Goal: Use online tool/utility: Utilize a website feature to perform a specific function

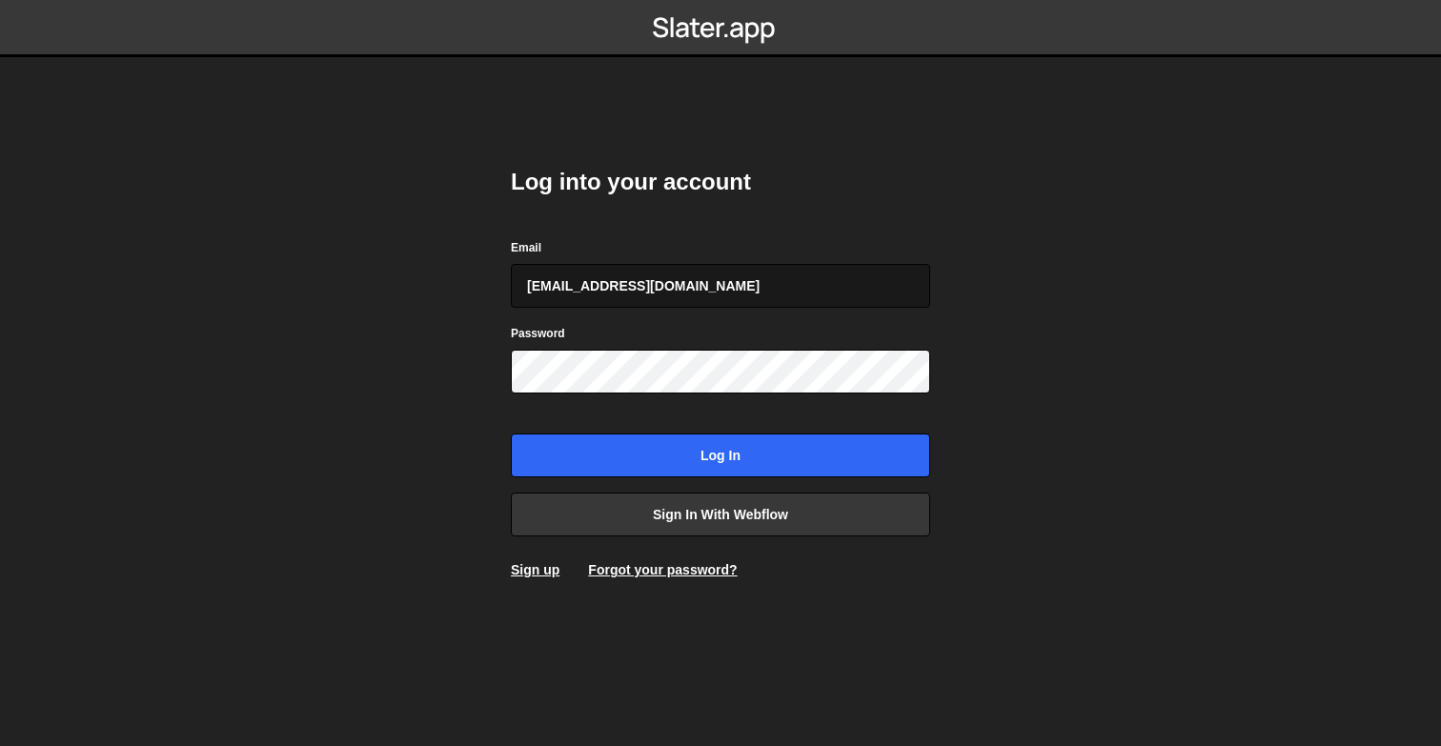
click at [758, 281] on input "[EMAIL_ADDRESS][DOMAIN_NAME]" at bounding box center [720, 286] width 419 height 44
type input "[PERSON_NAME][EMAIL_ADDRESS][DOMAIN_NAME]"
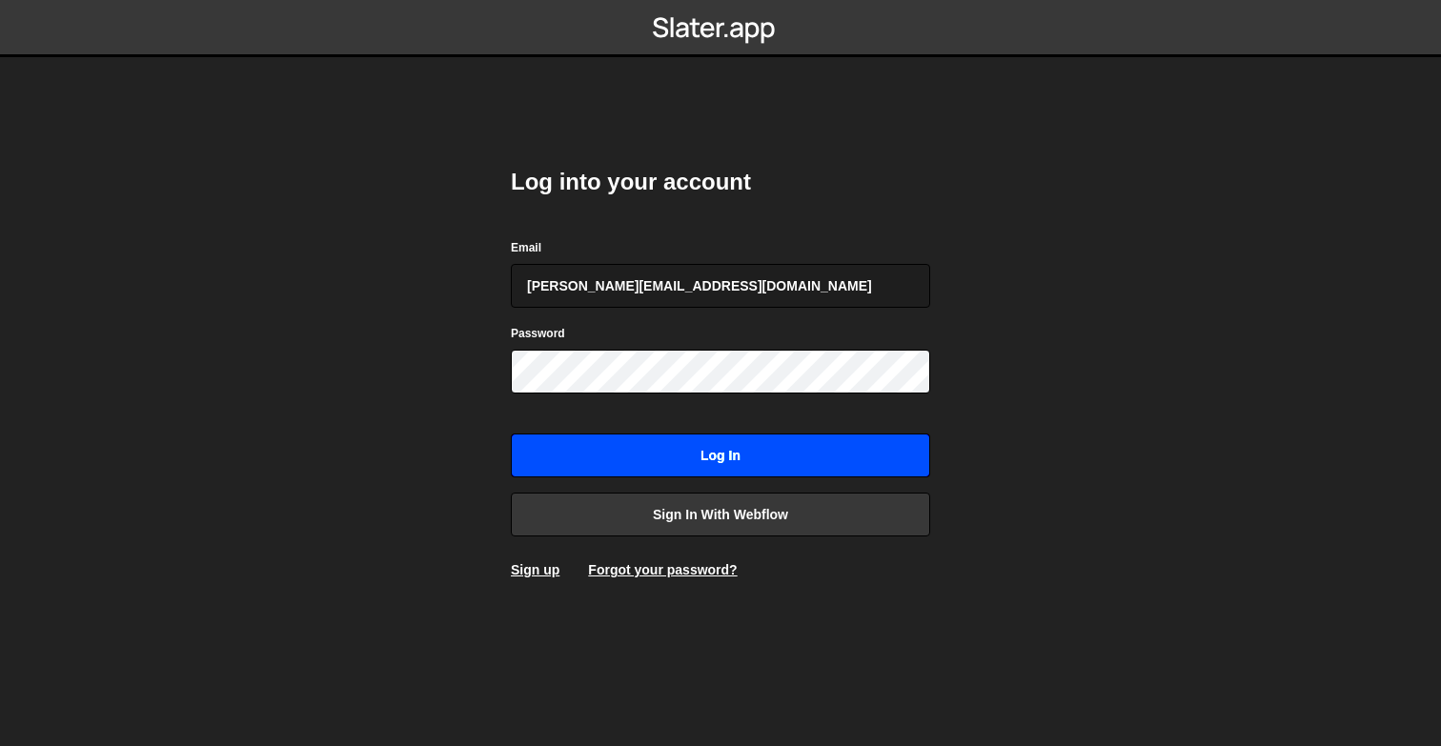
click at [712, 453] on input "Log in" at bounding box center [720, 456] width 419 height 44
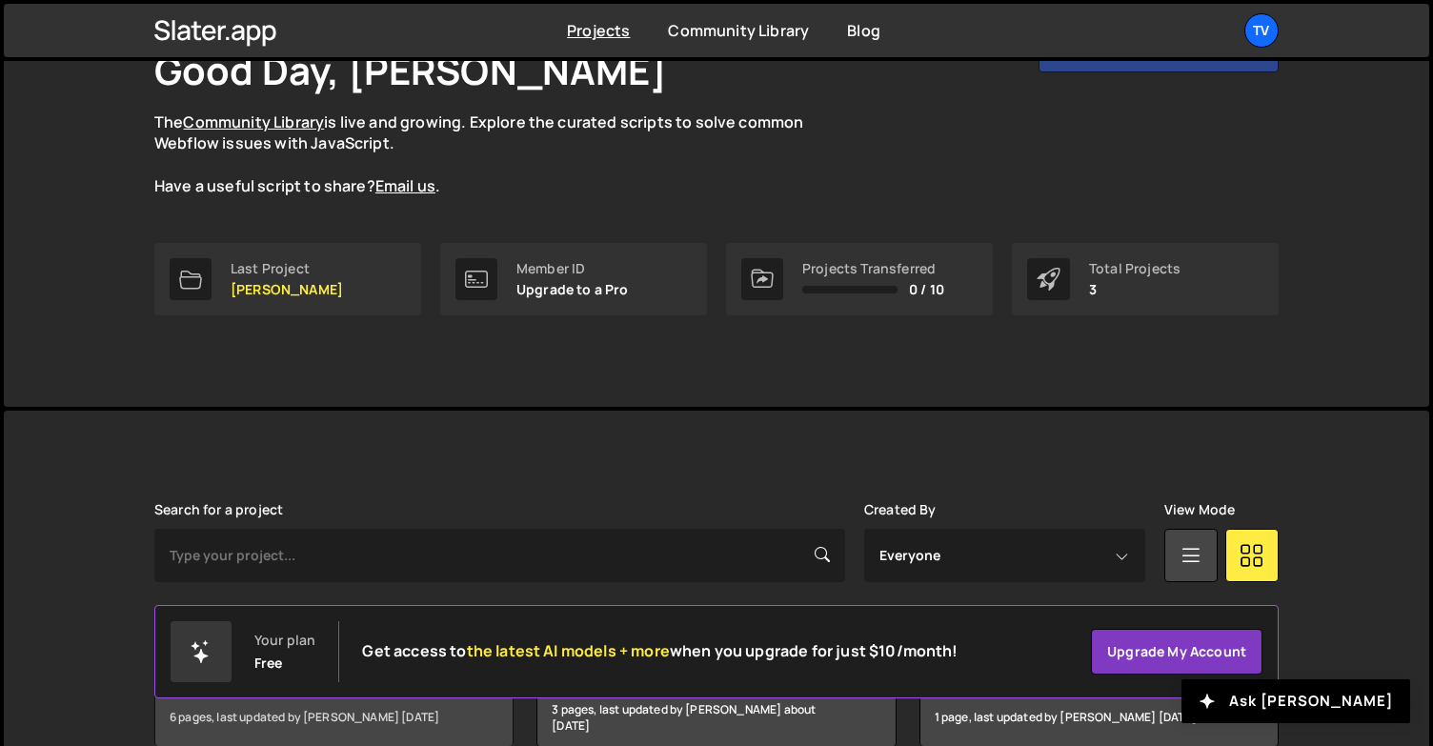
scroll to position [234, 0]
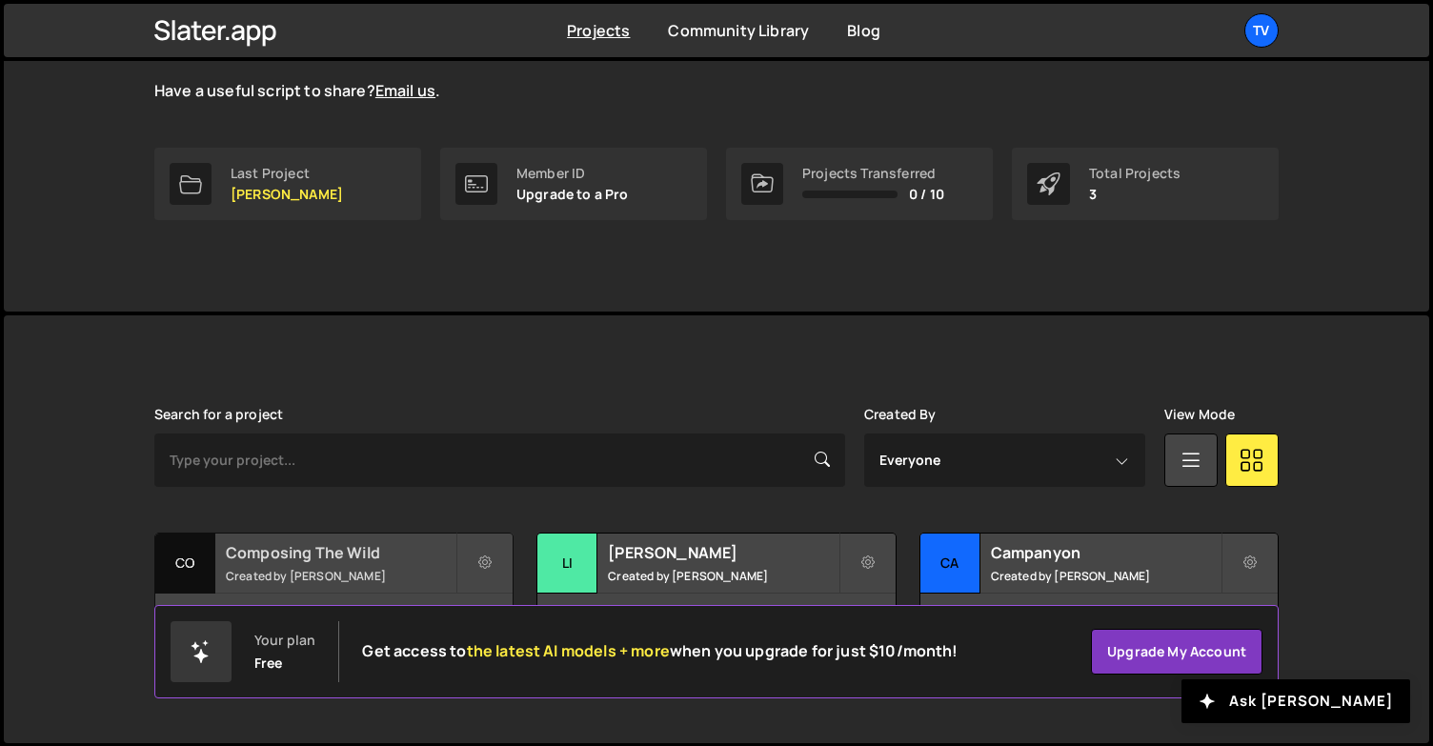
click at [293, 560] on h2 "Composing The Wild" at bounding box center [341, 552] width 230 height 21
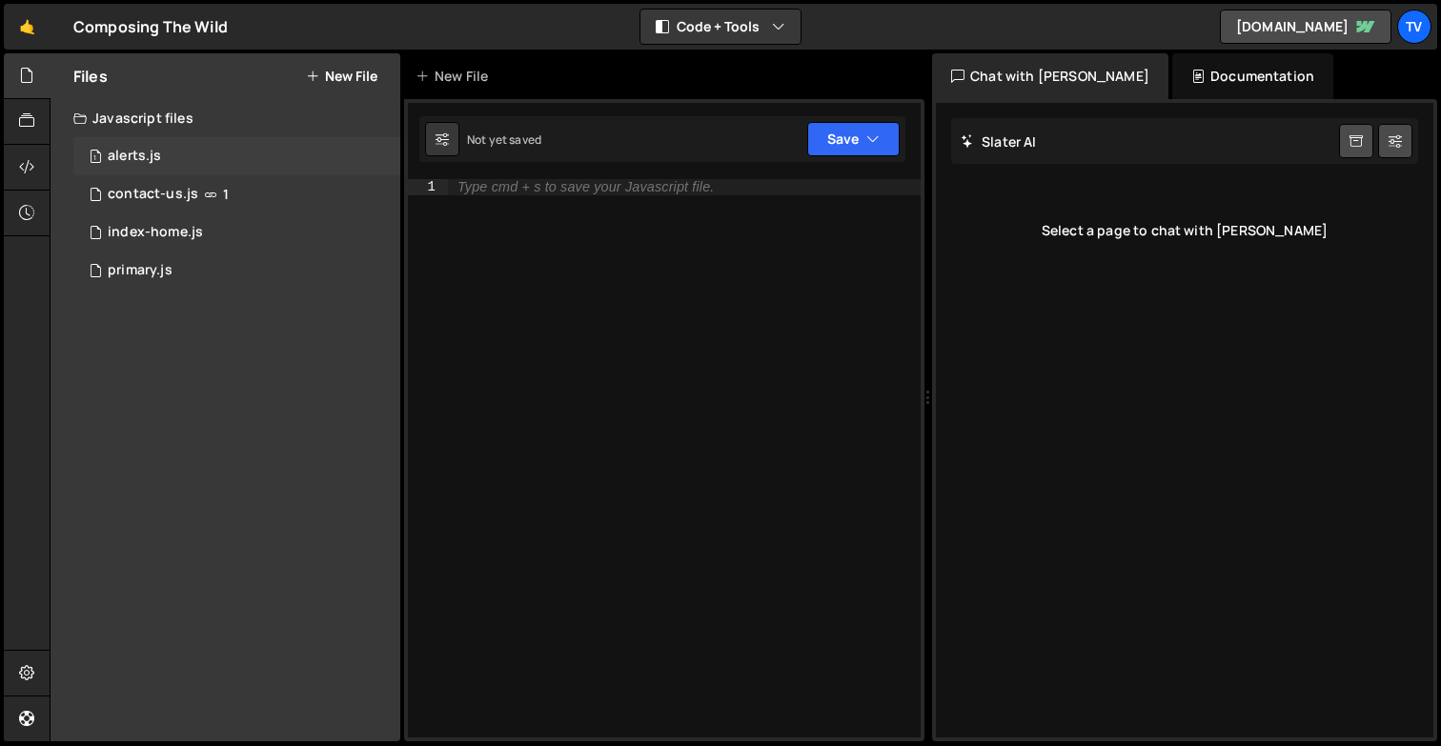
click at [138, 169] on div "1 alerts.js 0" at bounding box center [236, 156] width 327 height 38
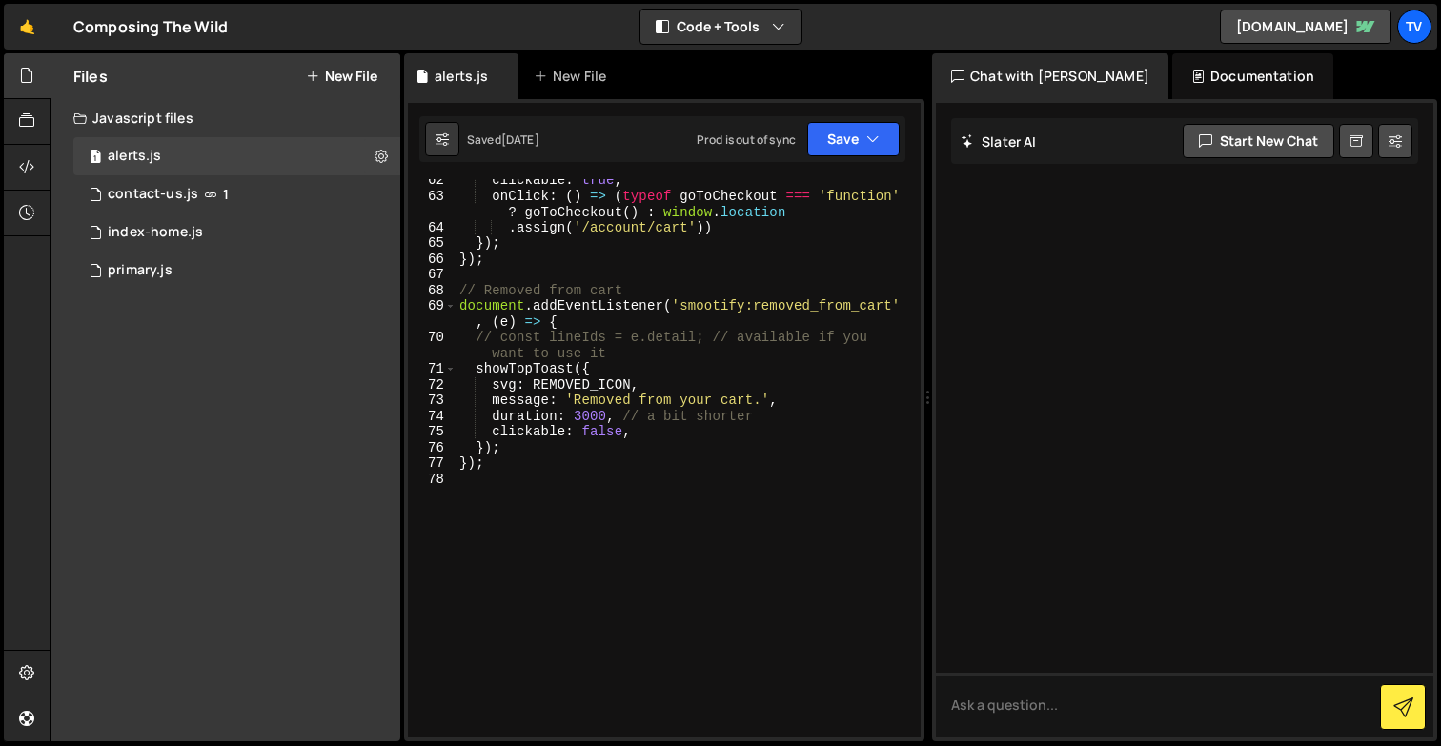
scroll to position [2166, 0]
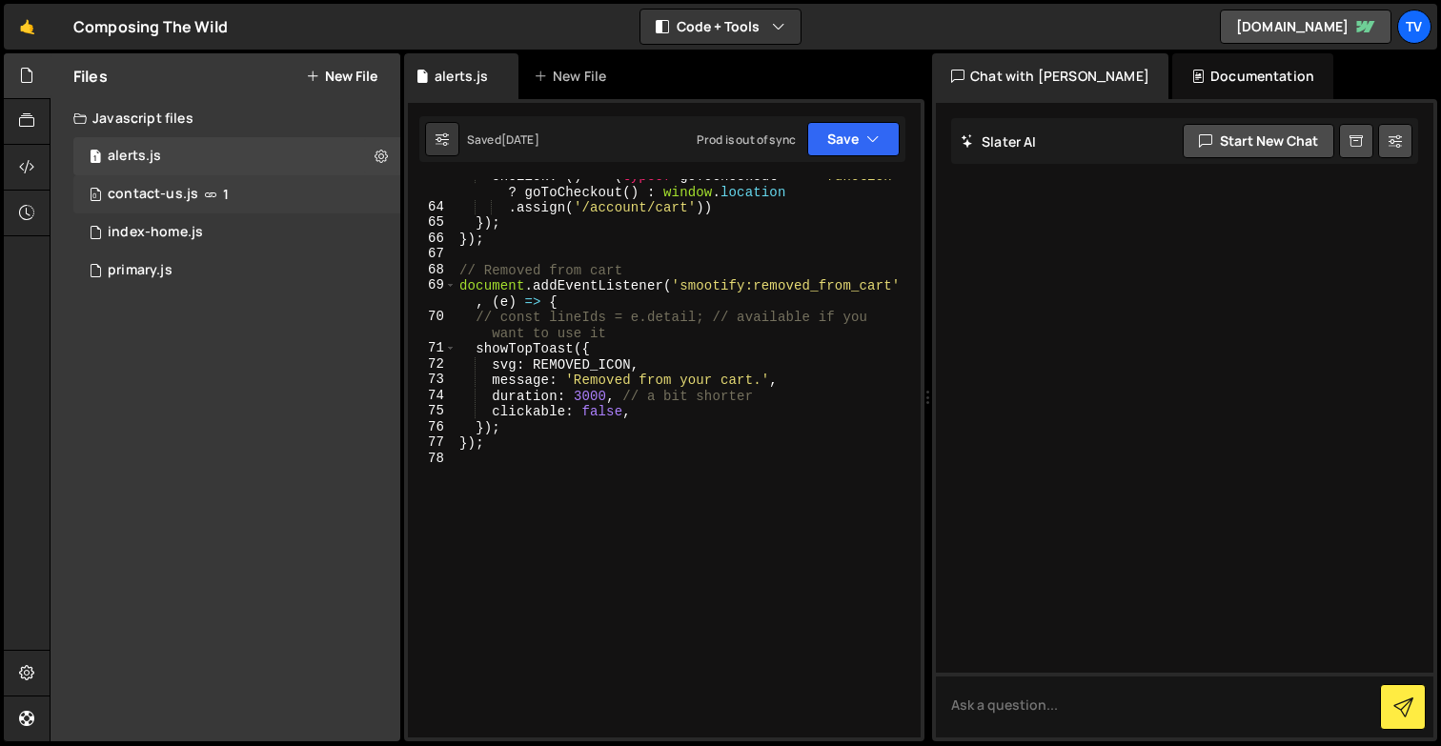
click at [204, 190] on icon at bounding box center [210, 194] width 13 height 15
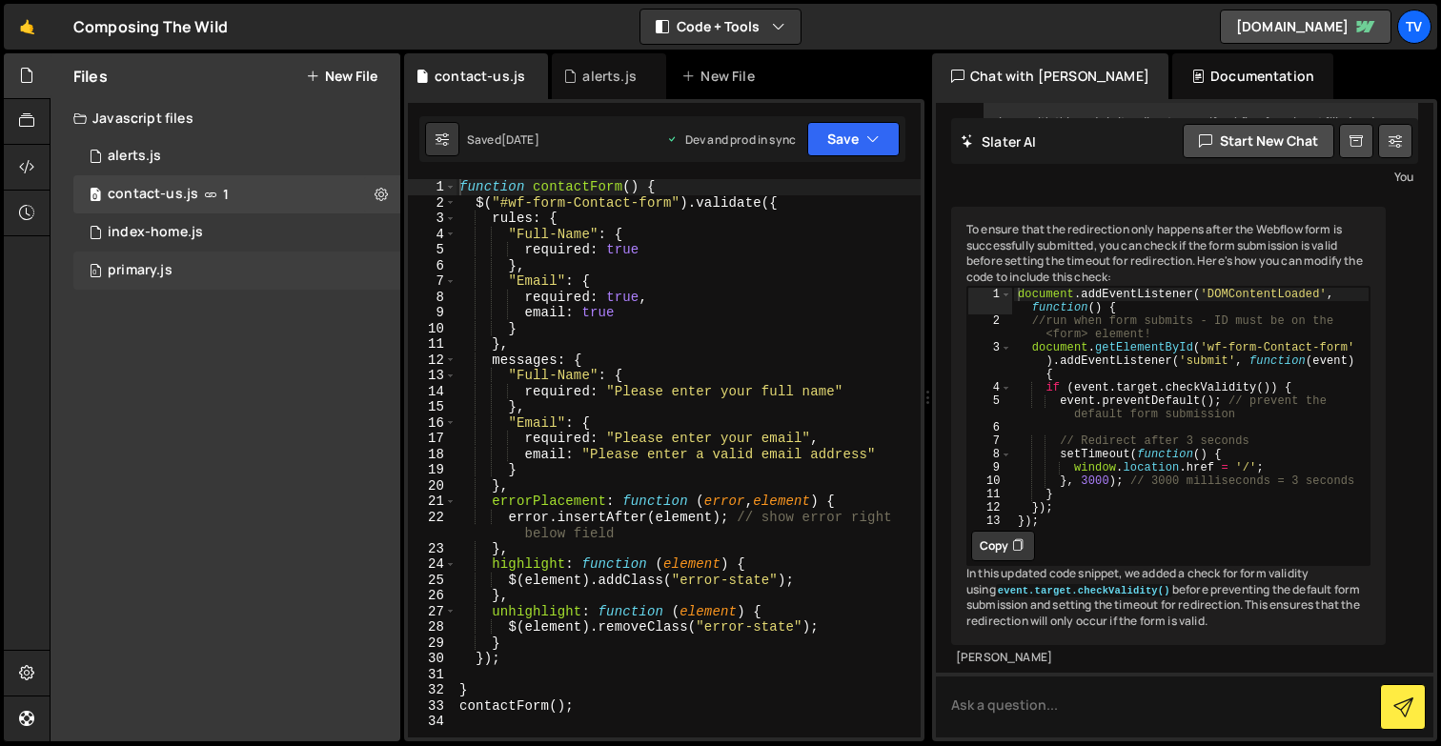
scroll to position [1408, 0]
click at [215, 158] on div "1 alerts.js 0" at bounding box center [236, 156] width 327 height 38
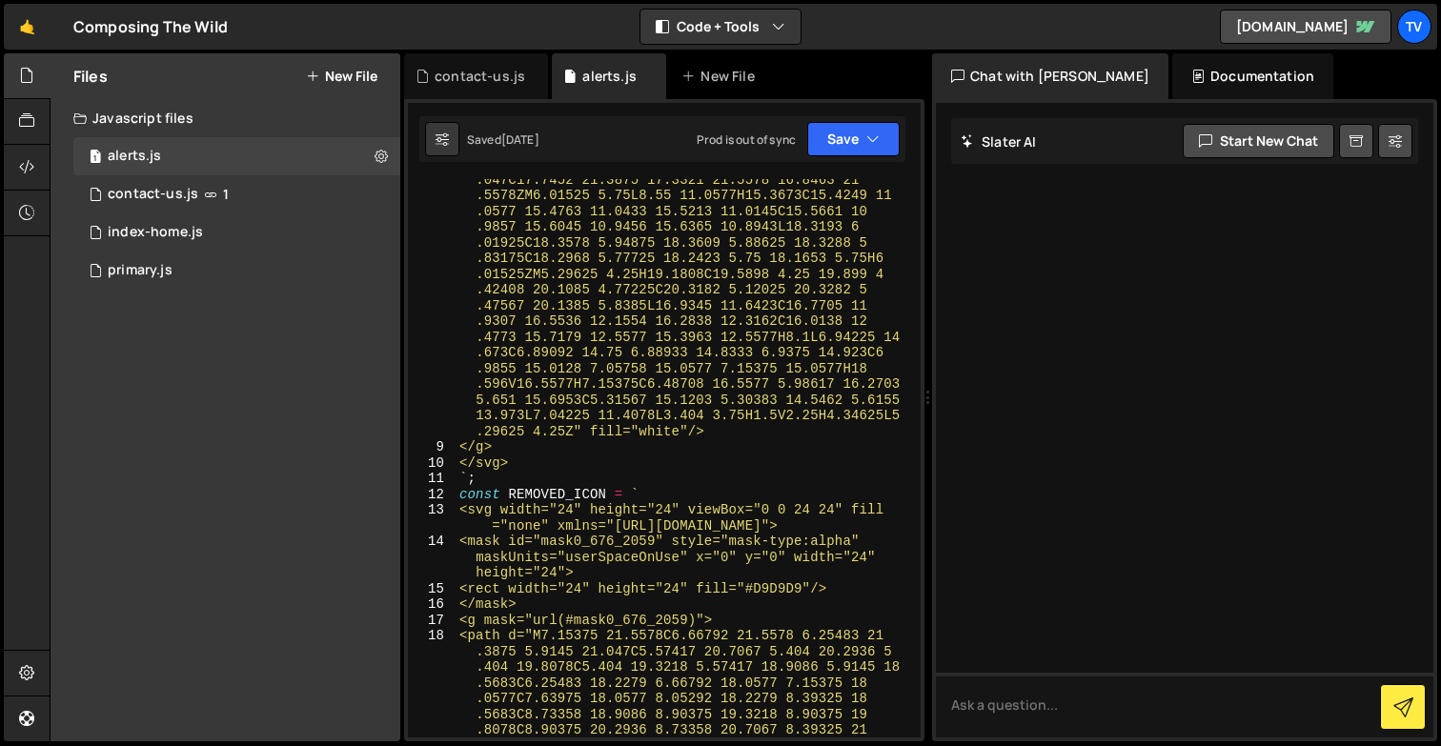
scroll to position [0, 0]
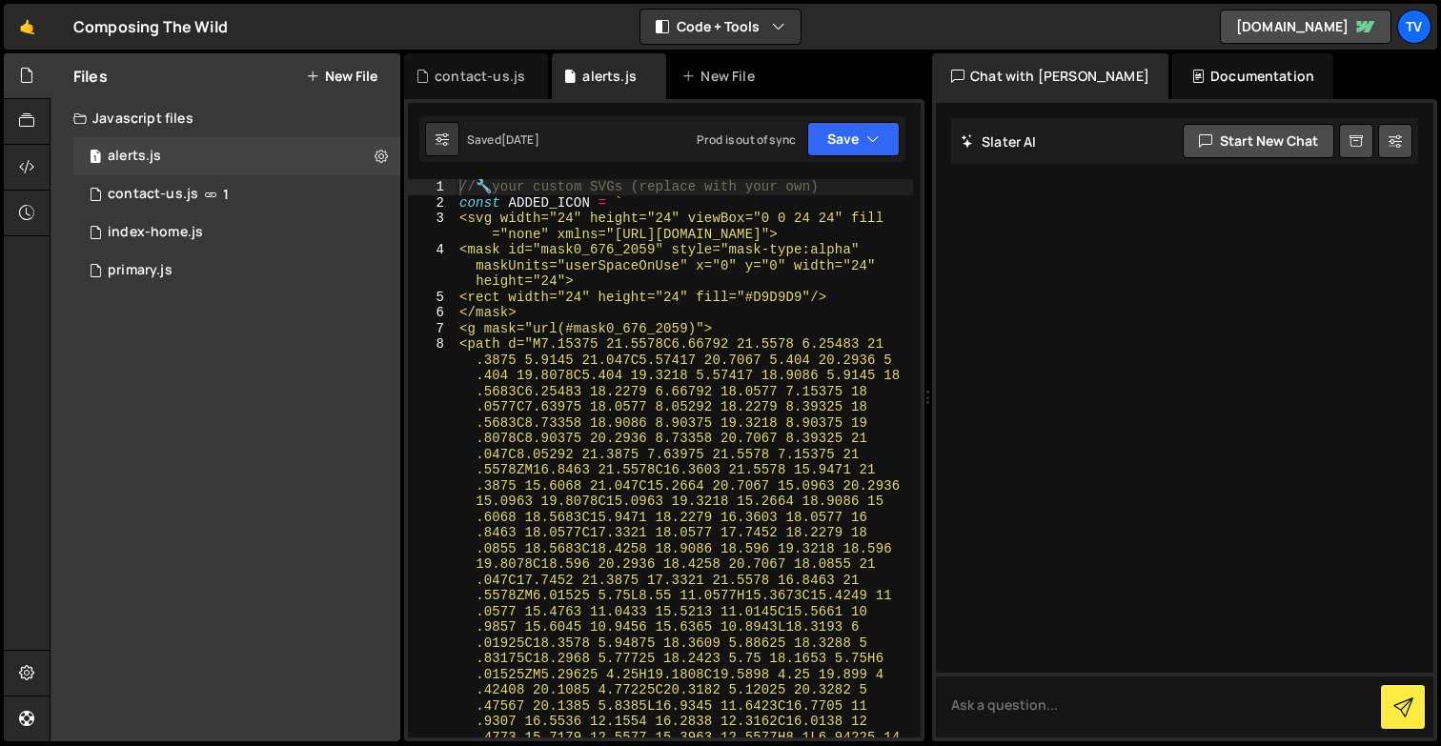
click at [680, 541] on div "// 🔧 your custom SVGs (replace with your own) const ADDED_ICON = ` <svg width="…" at bounding box center [683, 718] width 457 height 1078
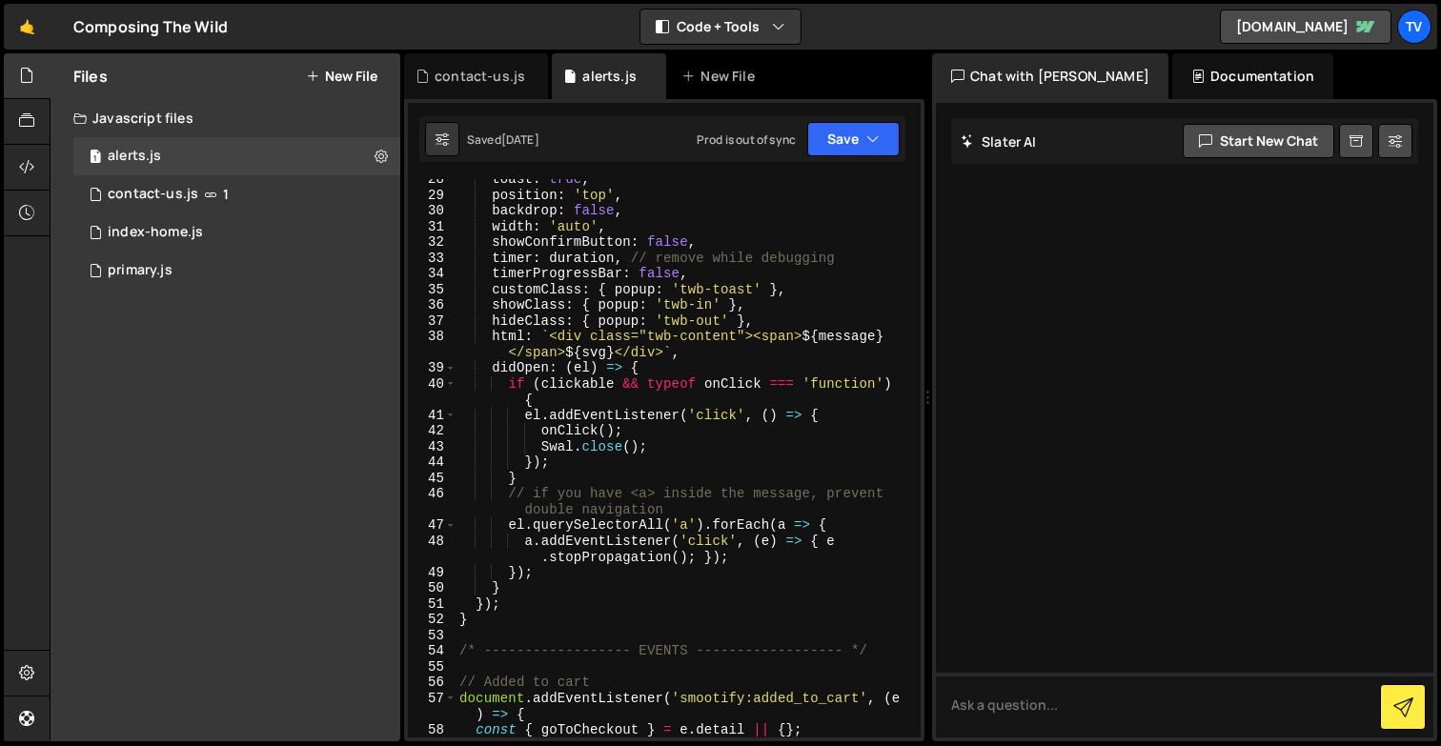
scroll to position [1585, 0]
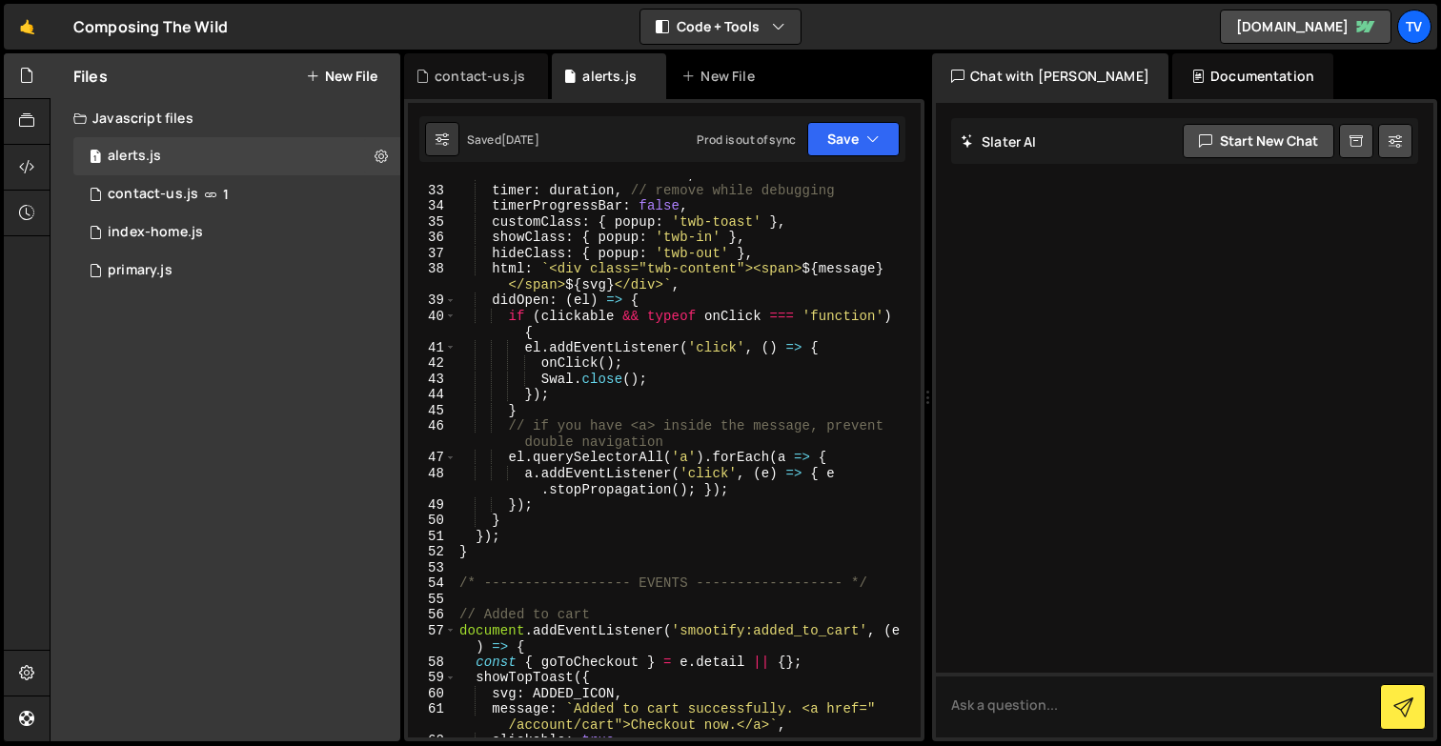
click at [610, 362] on div "showConfirmButton : false , timer : duration , // remove while debugging timerP…" at bounding box center [683, 462] width 457 height 590
click at [614, 452] on div "showConfirmButton : false , timer : duration , // remove while debugging timerP…" at bounding box center [683, 462] width 457 height 590
click at [579, 363] on div "showConfirmButton : false , timer : duration , // remove while debugging timerP…" at bounding box center [683, 462] width 457 height 590
click at [590, 352] on div "showConfirmButton : false , timer : duration , // remove while debugging timerP…" at bounding box center [683, 462] width 457 height 590
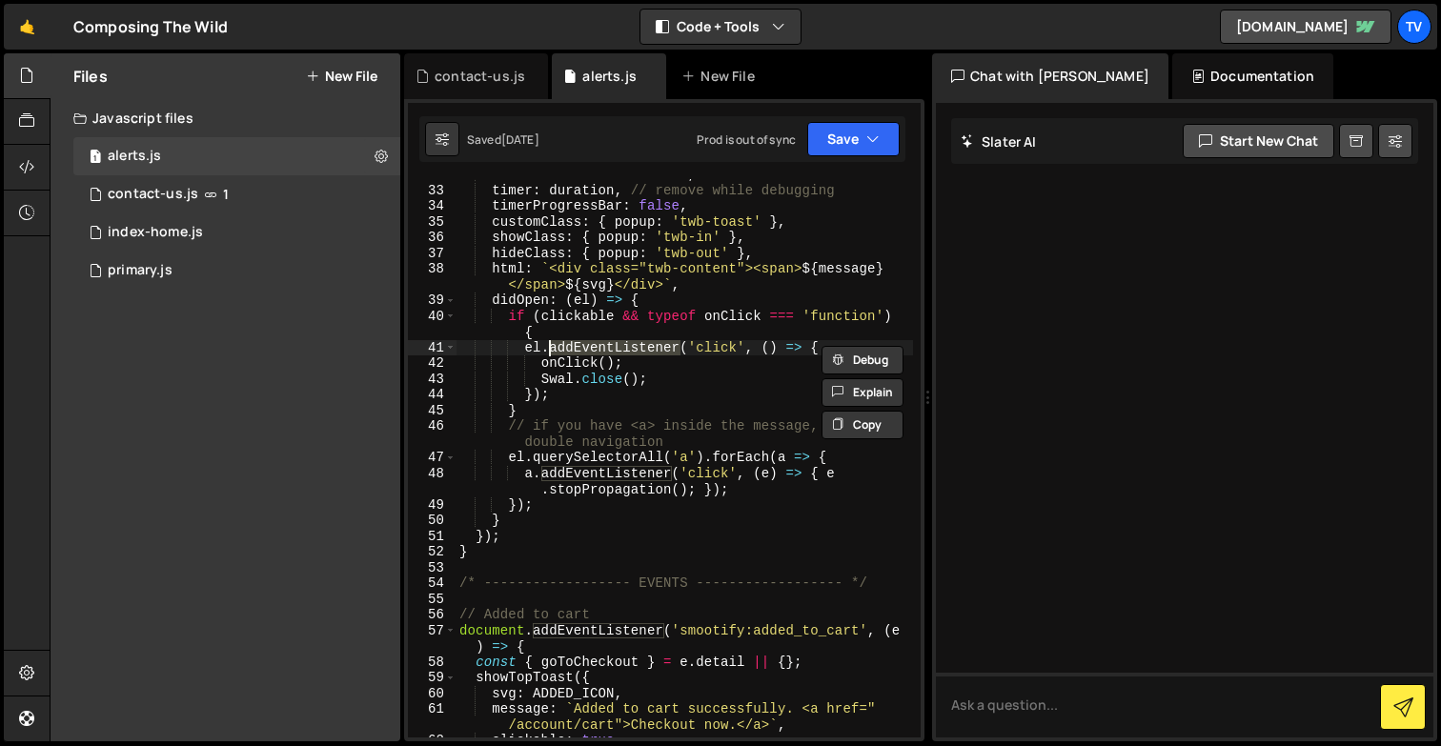
click at [586, 302] on div "showConfirmButton : false , timer : duration , // remove while debugging timerP…" at bounding box center [683, 462] width 457 height 590
type textarea "didOpen: (el) => {"
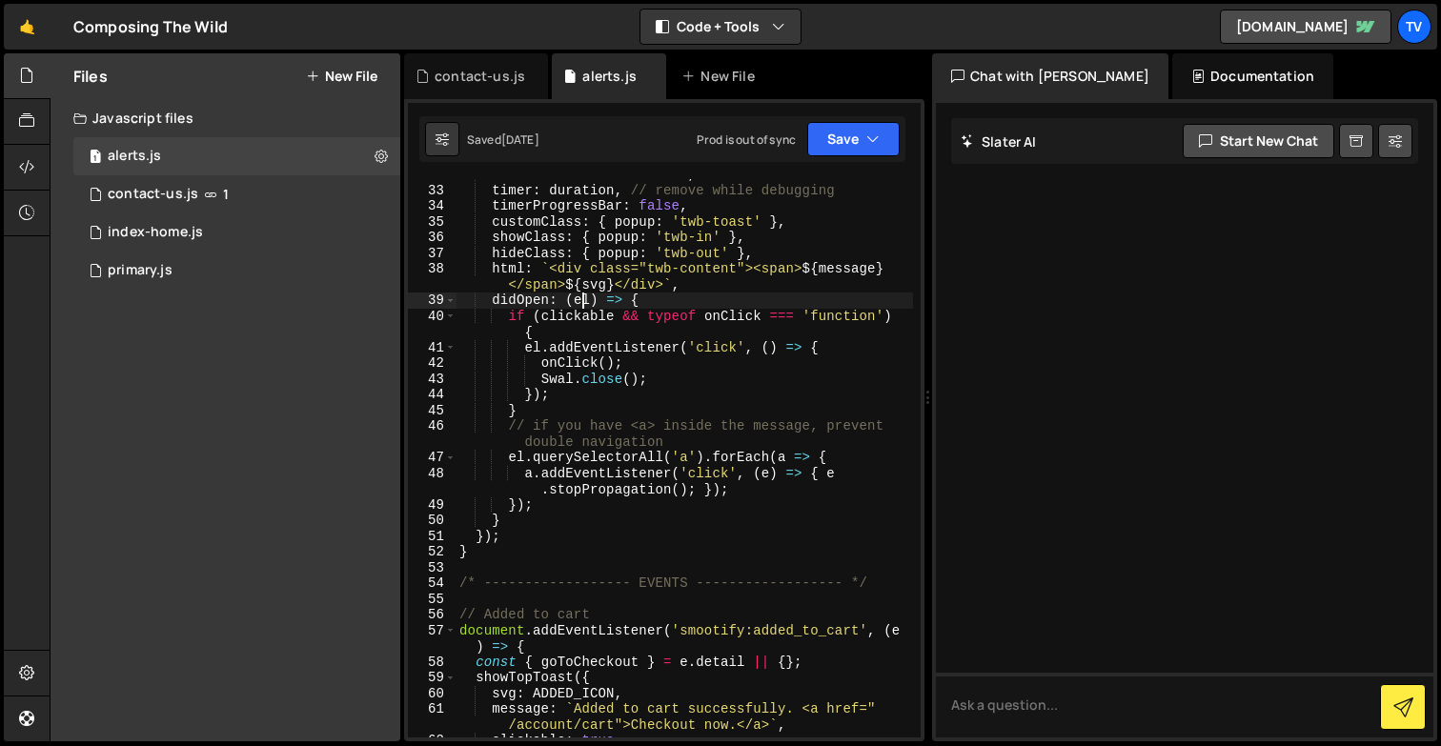
click at [586, 302] on div "showConfirmButton : false , timer : duration , // remove while debugging timerP…" at bounding box center [683, 462] width 457 height 590
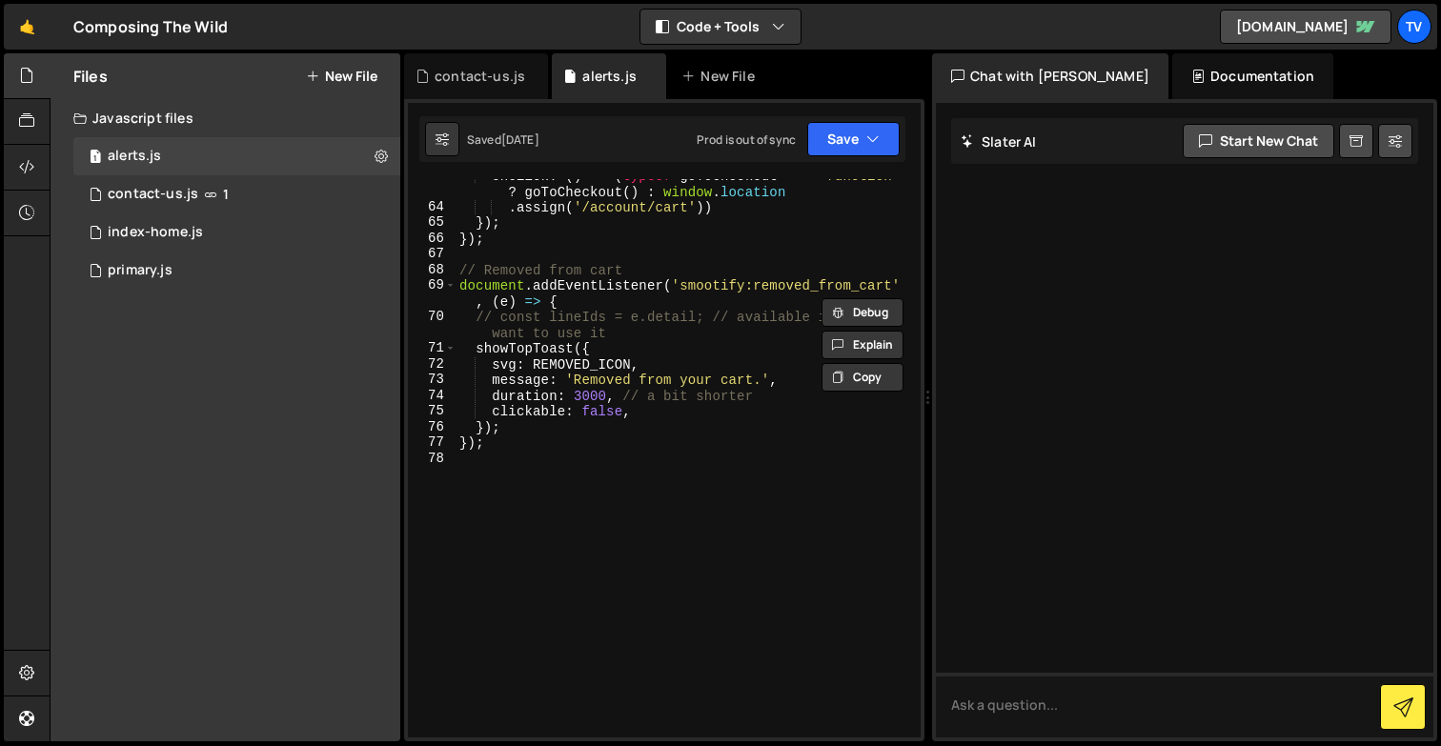
scroll to position [2166, 0]
click at [690, 455] on div "onClick : ( ) => ( typeof goToCheckout === 'function' ? goToCheckout ( ) : wind…" at bounding box center [683, 471] width 457 height 606
click at [614, 212] on div "onClick : ( ) => ( typeof goToCheckout === 'function' ? goToCheckout ( ) : wind…" at bounding box center [683, 471] width 457 height 606
type textarea ".assign('/account/cart'))"
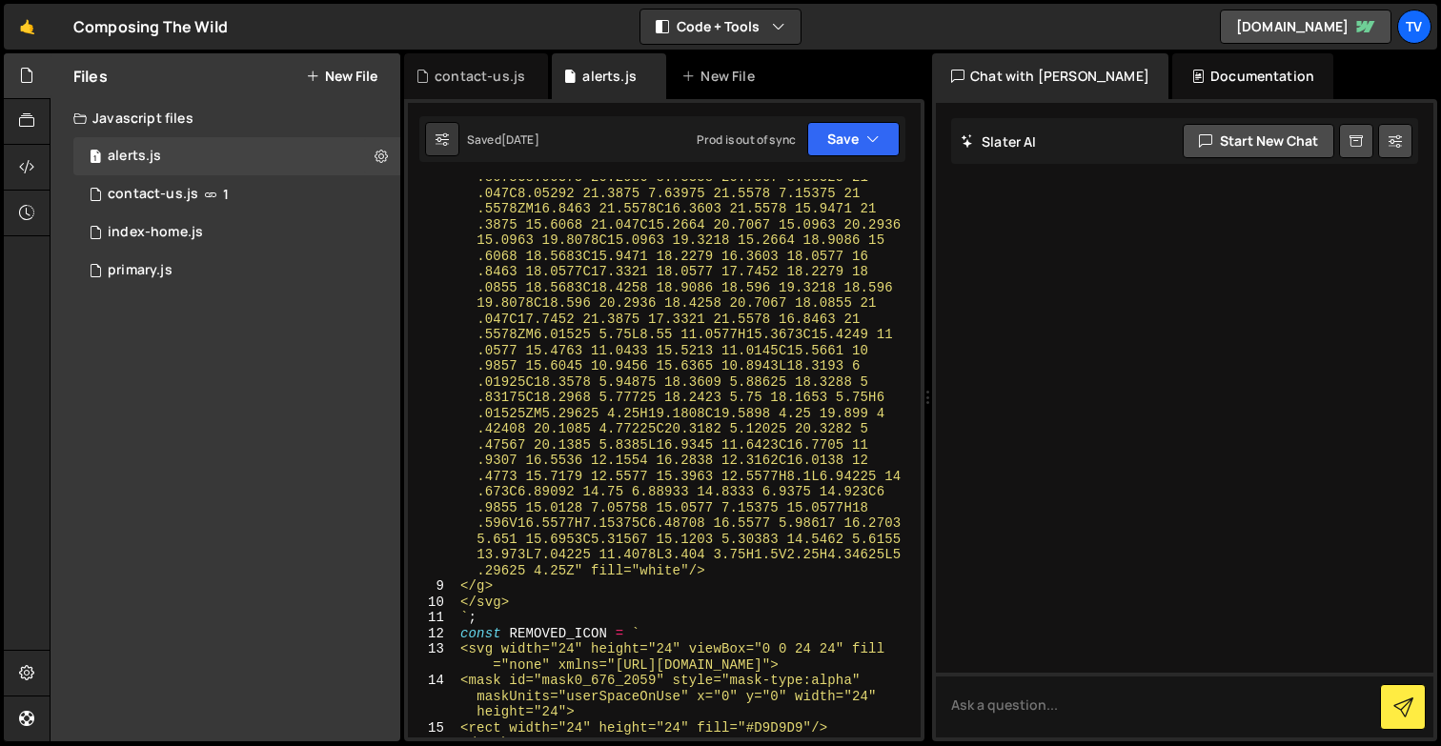
scroll to position [260, 0]
click at [744, 24] on button "Code + Tools" at bounding box center [720, 27] width 160 height 34
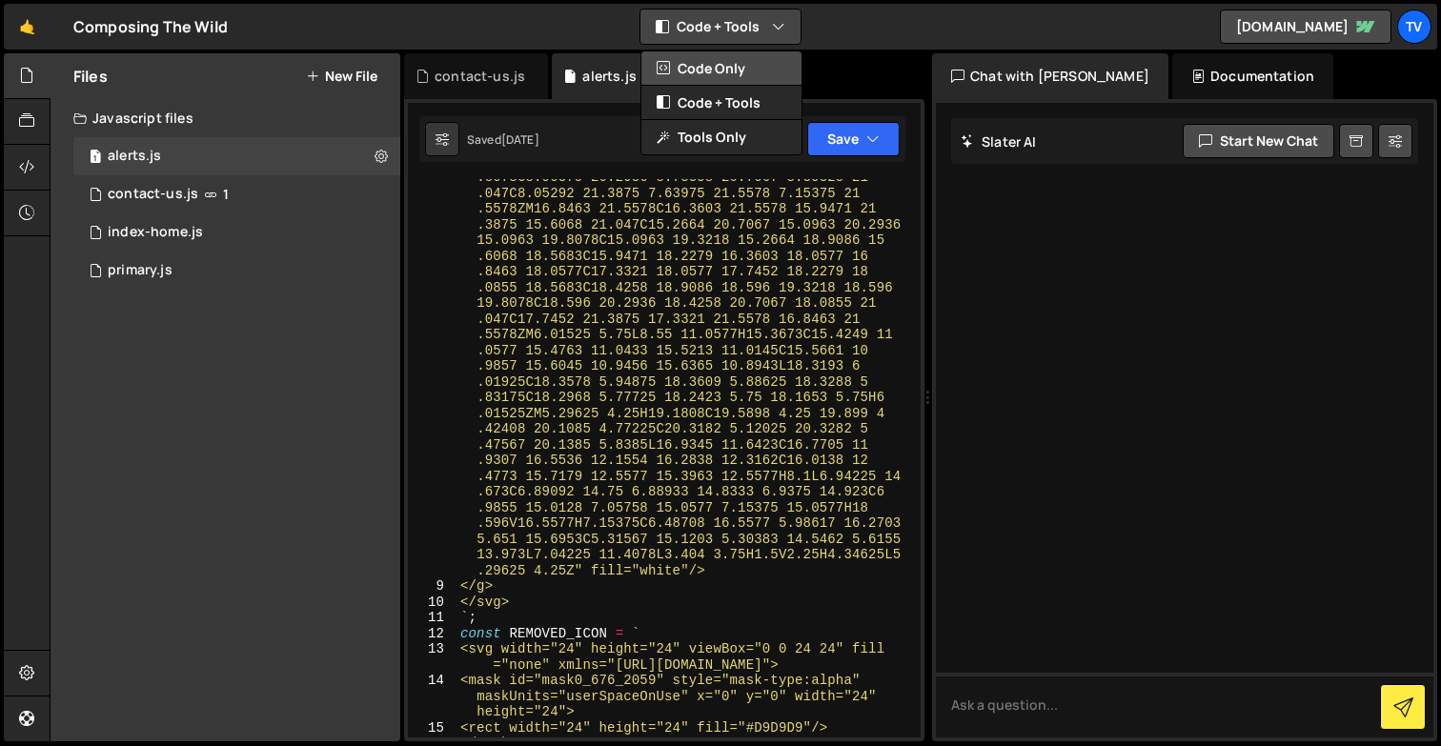
click at [740, 72] on button "Code Only" at bounding box center [721, 68] width 160 height 34
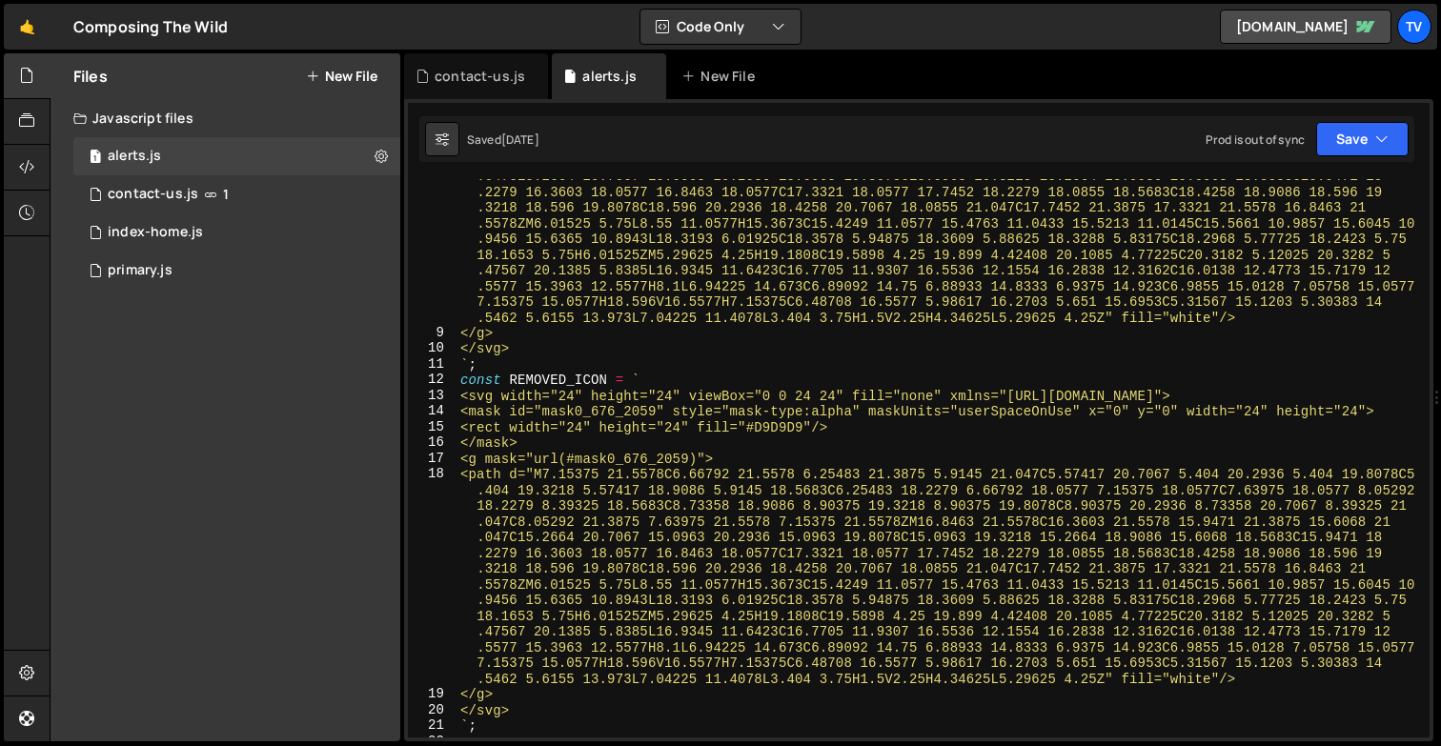
scroll to position [0, 0]
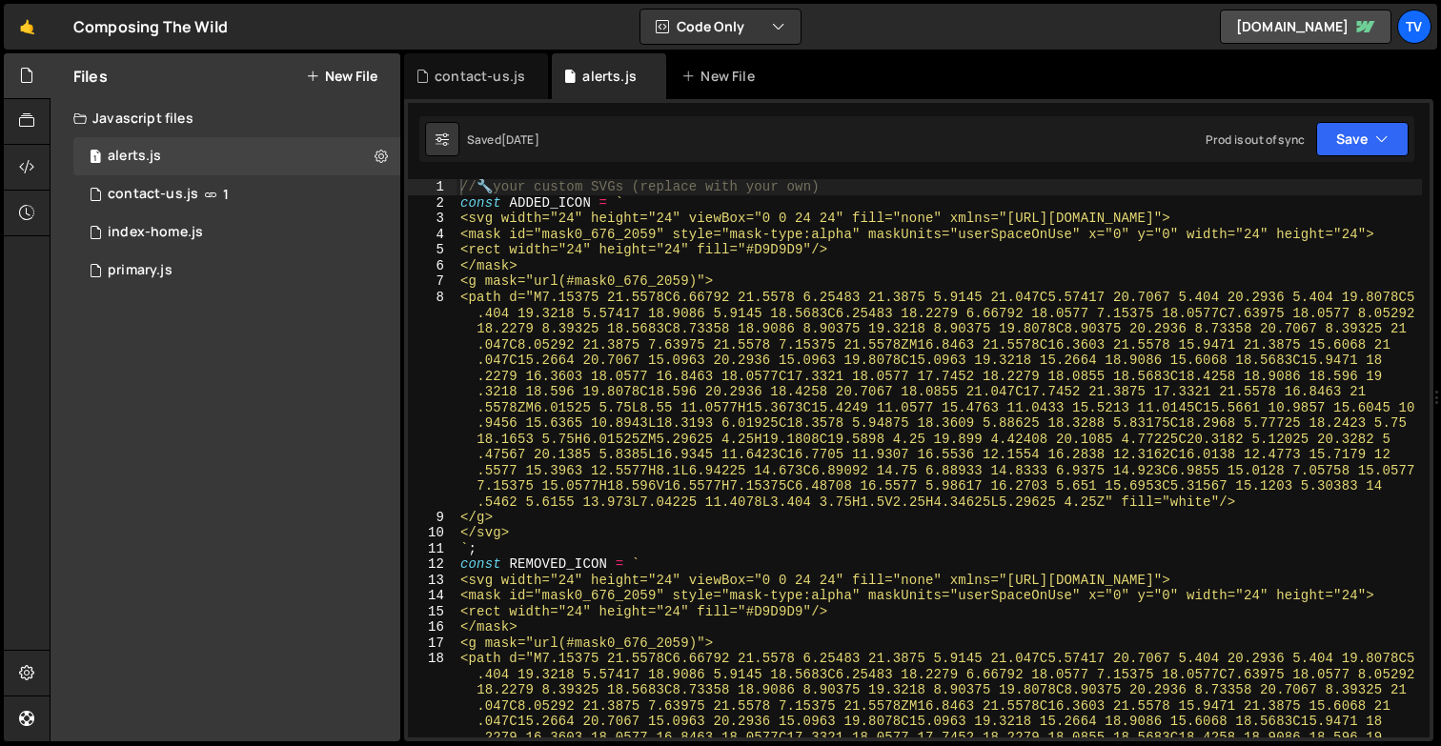
click at [401, 367] on div "Files New File Javascript files 1 alerts.js 0 0 contact-us.js 1 0 index-home.js…" at bounding box center [745, 397] width 1391 height 689
click at [391, 367] on div "Files New File Javascript files 1 alerts.js 0 0 contact-us.js 1 0 index-home.js…" at bounding box center [226, 397] width 350 height 688
type textarea "// 🔧 your custom SVGs (replace with your own)"
drag, startPoint x: 410, startPoint y: 367, endPoint x: 390, endPoint y: 367, distance: 20.0
click at [390, 367] on div "Files New File Javascript files 1 alerts.js 0 0 contact-us.js 1 0 index-home.js…" at bounding box center [745, 397] width 1391 height 689
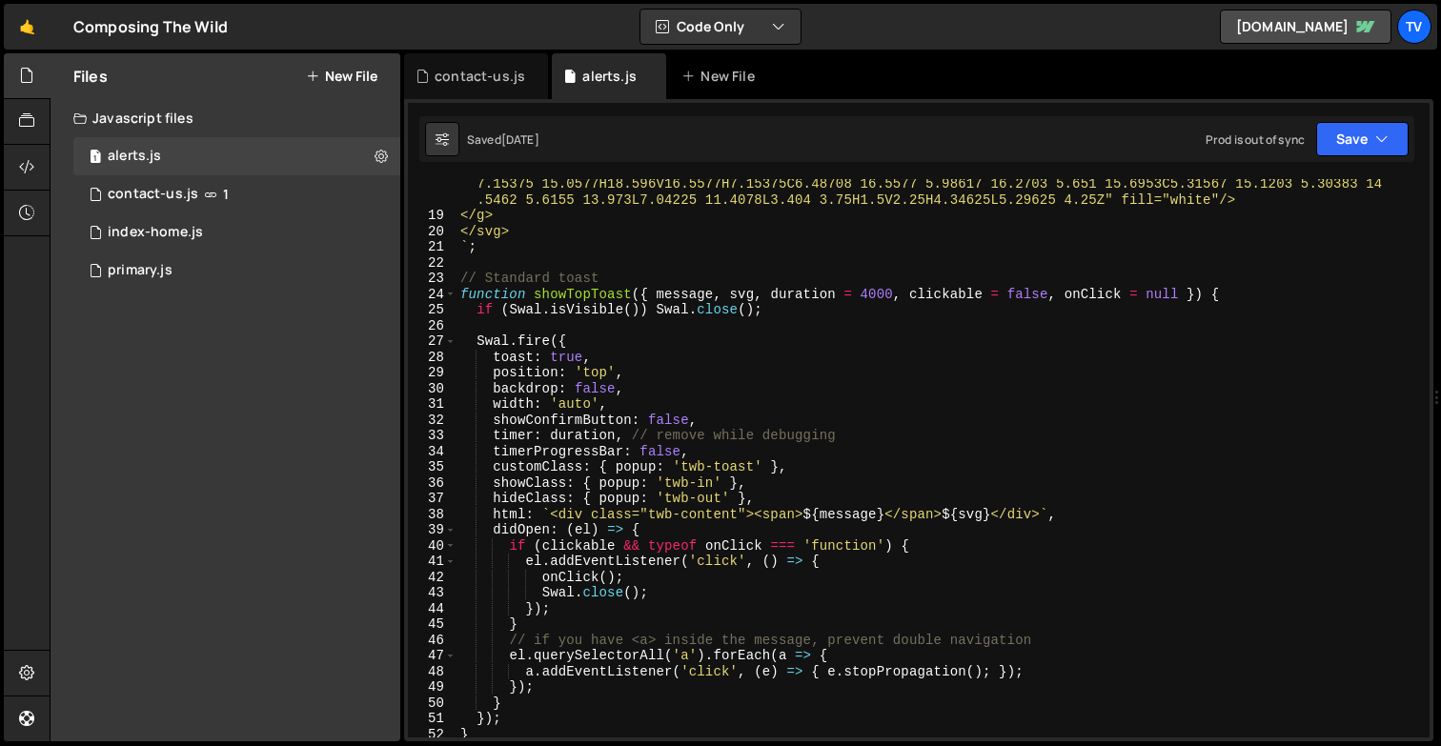
scroll to position [725, 0]
